Goal: Task Accomplishment & Management: Manage account settings

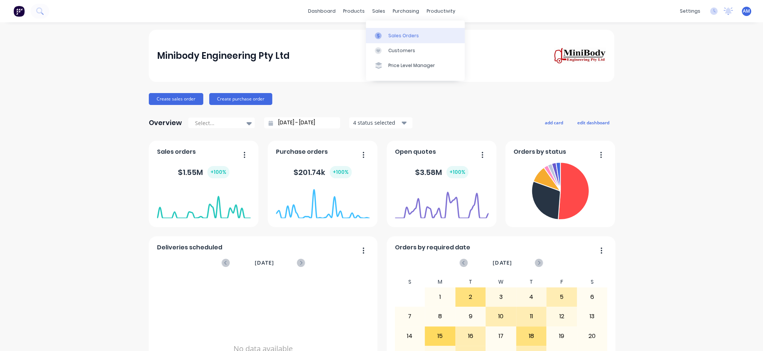
click at [394, 35] on div "Sales Orders" at bounding box center [403, 35] width 31 height 7
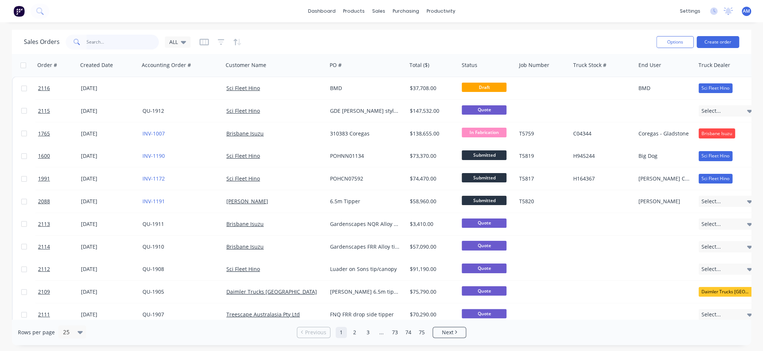
click at [97, 45] on input "text" at bounding box center [122, 42] width 73 height 15
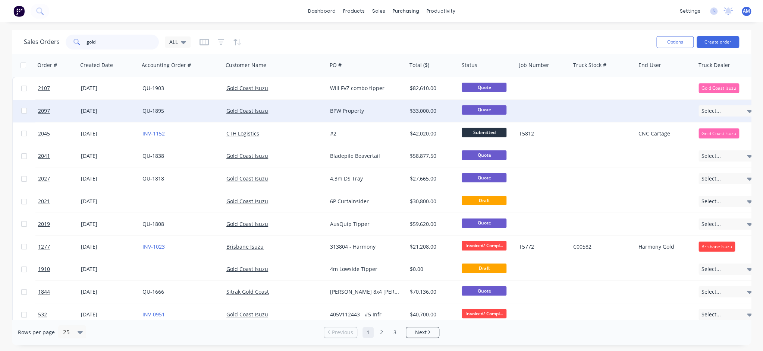
type input "gold"
click at [88, 110] on div "[DATE]" at bounding box center [109, 110] width 56 height 7
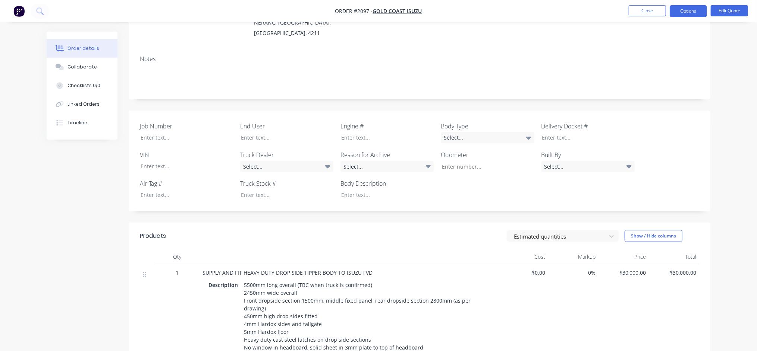
scroll to position [38, 0]
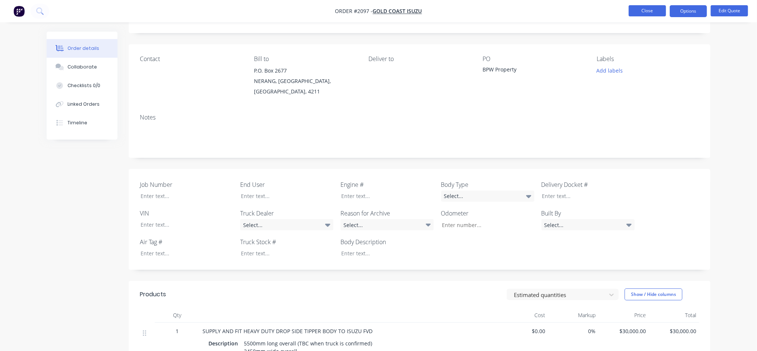
click at [647, 7] on button "Close" at bounding box center [646, 10] width 37 height 11
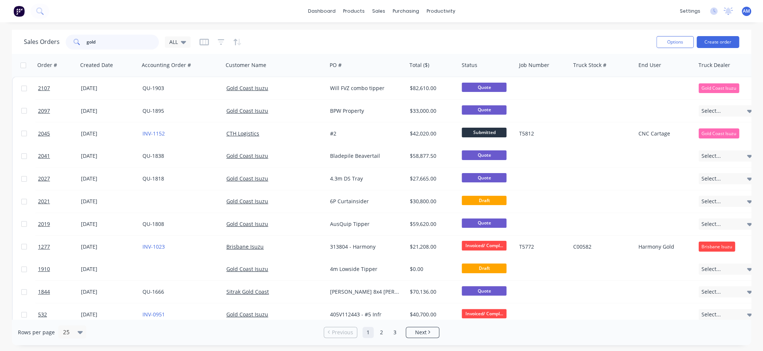
drag, startPoint x: 117, startPoint y: 40, endPoint x: 63, endPoint y: 44, distance: 54.6
click at [63, 44] on div "Sales Orders gold ALL" at bounding box center [107, 42] width 167 height 15
type input "p"
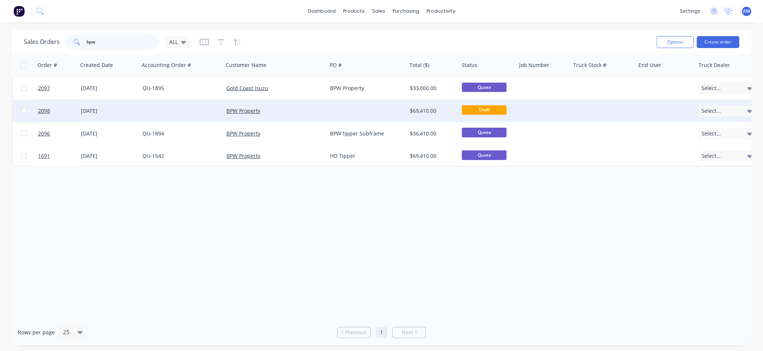
type input "bpw"
click at [344, 110] on div at bounding box center [366, 111] width 79 height 22
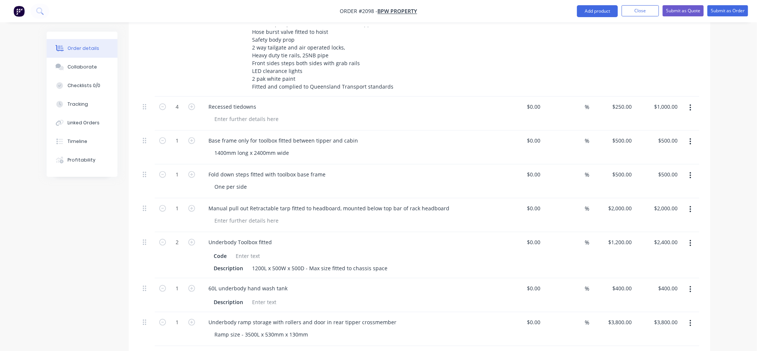
scroll to position [485, 0]
click at [643, 11] on button "Close" at bounding box center [639, 10] width 37 height 11
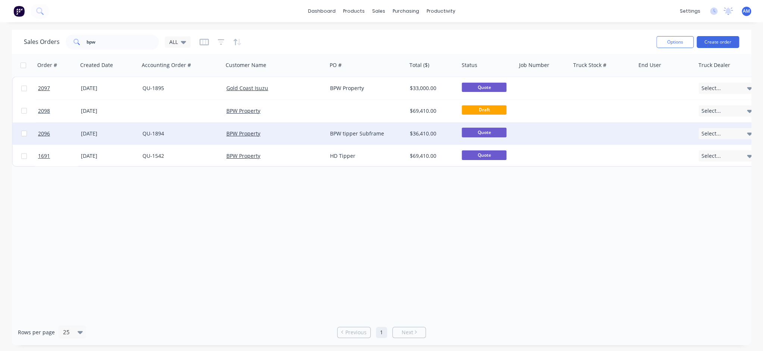
click at [315, 132] on div "BPW Property" at bounding box center [272, 133] width 93 height 7
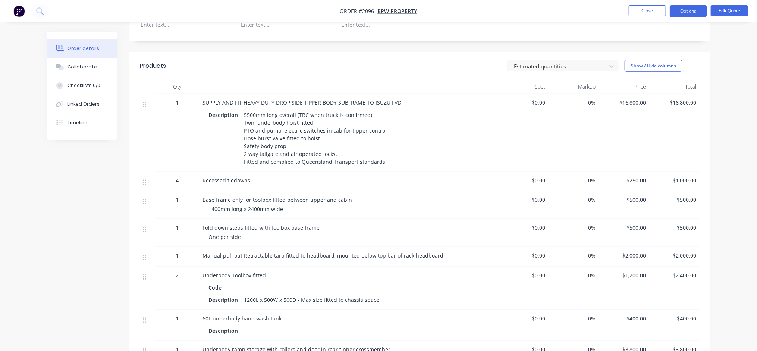
scroll to position [249, 0]
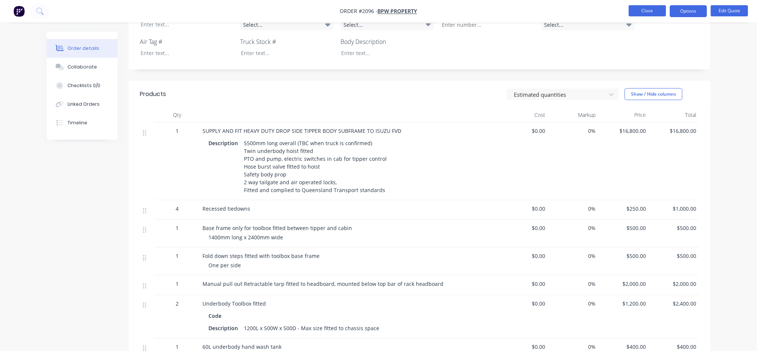
click at [650, 12] on button "Close" at bounding box center [646, 10] width 37 height 11
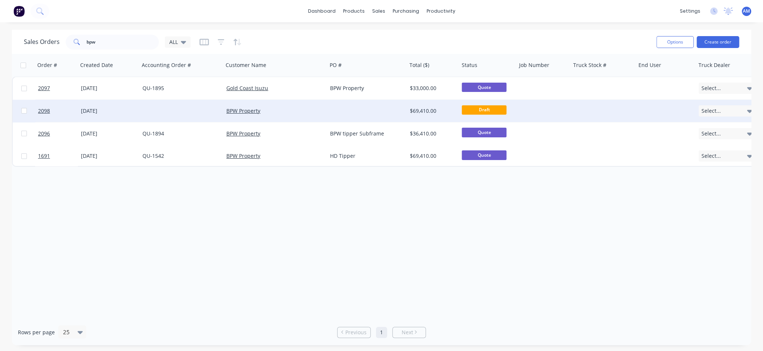
click at [331, 110] on div at bounding box center [366, 111] width 79 height 22
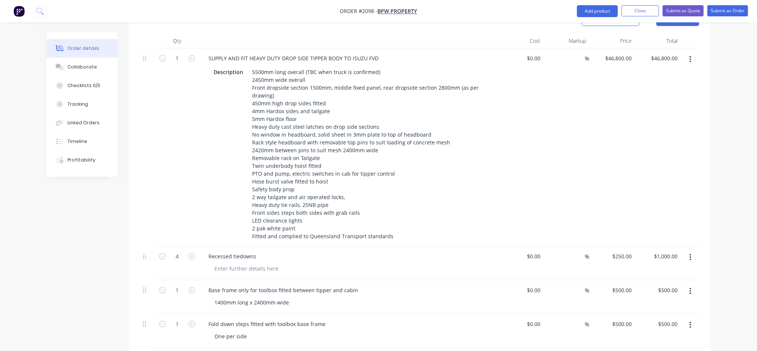
scroll to position [335, 0]
click at [633, 9] on button "Close" at bounding box center [639, 10] width 37 height 11
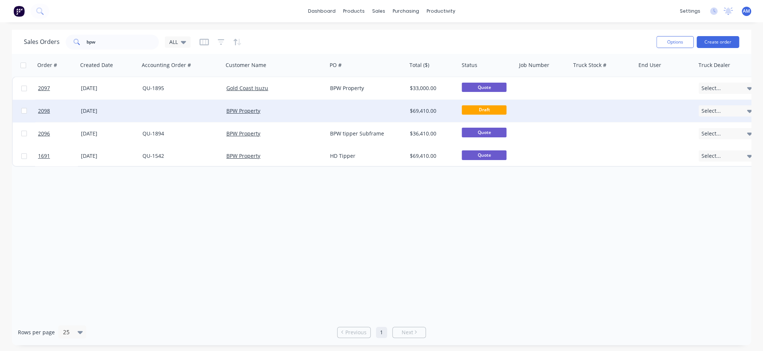
click at [358, 112] on div at bounding box center [366, 111] width 79 height 22
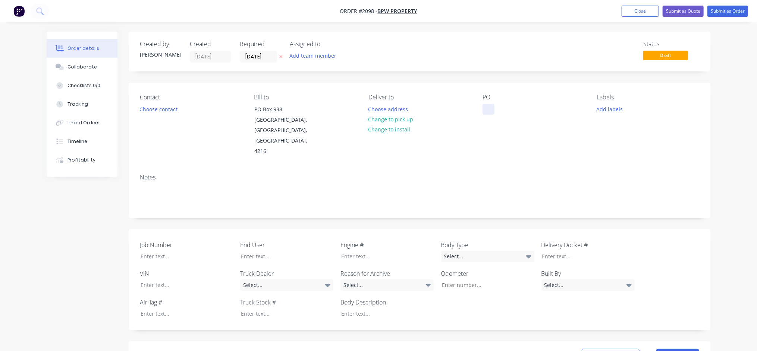
click at [488, 110] on div at bounding box center [488, 109] width 12 height 11
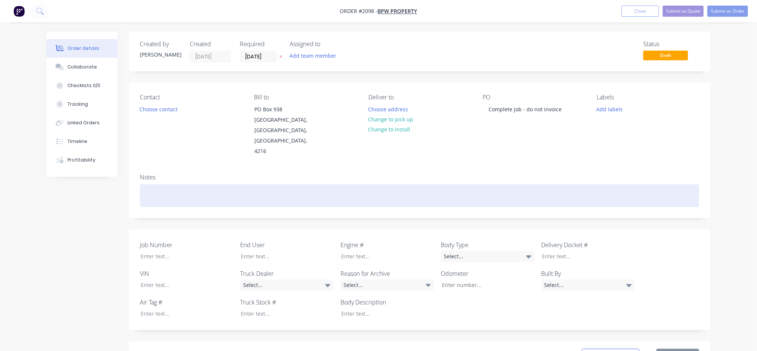
click at [183, 185] on div at bounding box center [419, 196] width 559 height 23
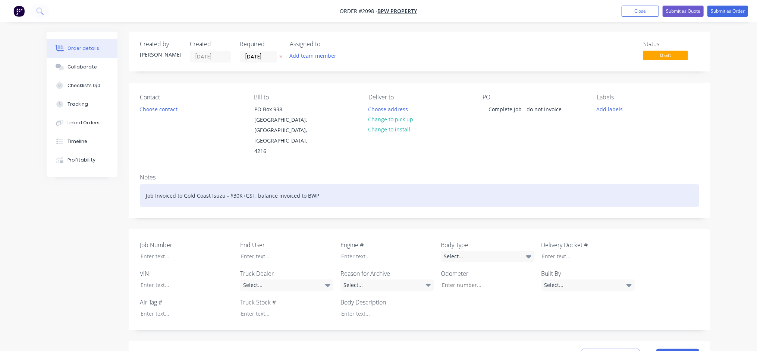
click at [154, 186] on div "Job Invoiced to Gold Coast Isuzu - $30K+GST, balance invoiced to BWP" at bounding box center [419, 196] width 559 height 23
click at [379, 185] on div "Job has 2 seperate invoices - Invoiced to Gold Coast Isuzu - $30K+GST, balance …" at bounding box center [419, 196] width 559 height 23
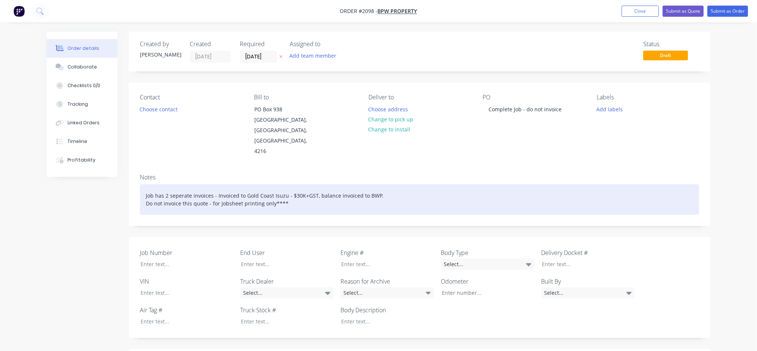
click at [145, 192] on div "Job has 2 seperate invoices - Invoiced to Gold Coast Isuzu - $30K+GST, balance …" at bounding box center [419, 200] width 559 height 31
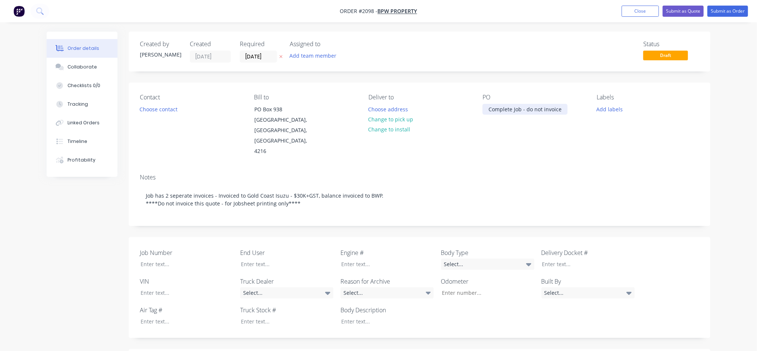
click at [522, 110] on div "Complete Job - do not invoice" at bounding box center [524, 109] width 85 height 11
click at [690, 10] on button "Submit as Quote" at bounding box center [682, 11] width 41 height 11
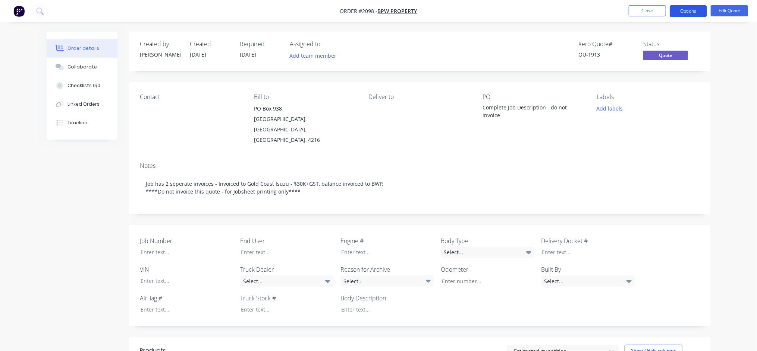
click at [690, 12] on button "Options" at bounding box center [687, 11] width 37 height 12
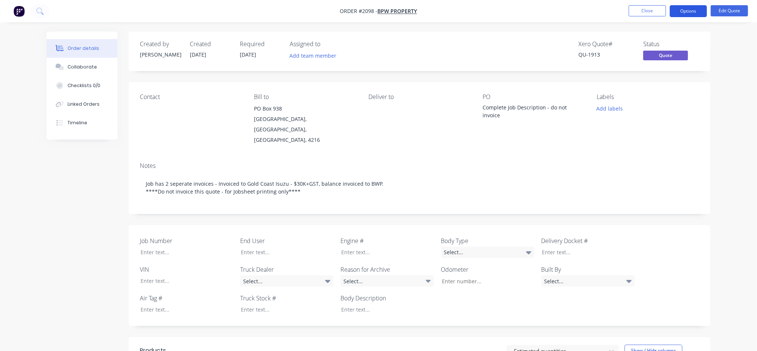
click at [685, 10] on button "Options" at bounding box center [687, 11] width 37 height 12
click at [571, 226] on div "Job Number End User Engine # Body Type Select... Delivery Docket # VIN Truck De…" at bounding box center [419, 276] width 581 height 101
click at [697, 13] on button "Options" at bounding box center [687, 11] width 37 height 12
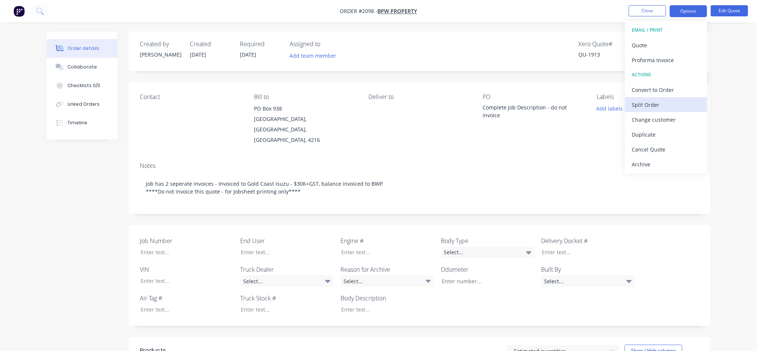
click at [653, 102] on div "Split Order" at bounding box center [665, 105] width 69 height 11
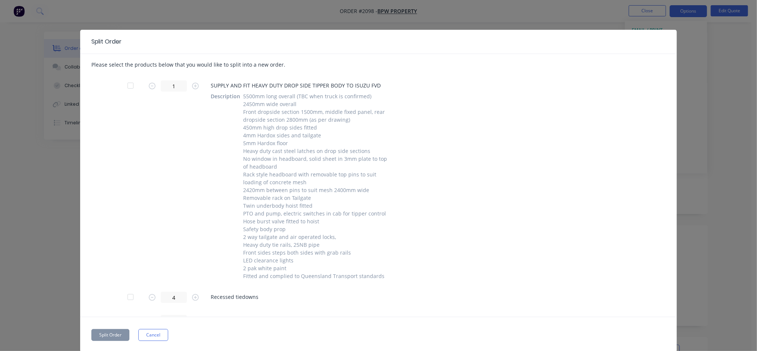
click at [158, 333] on button "Cancel" at bounding box center [153, 336] width 30 height 12
